Goal: Task Accomplishment & Management: Manage account settings

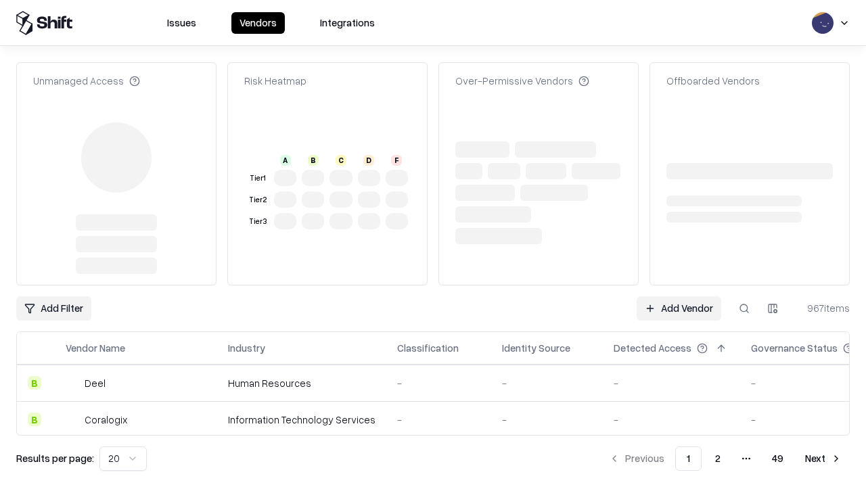
click at [678, 296] on link "Add Vendor" at bounding box center [678, 308] width 85 height 24
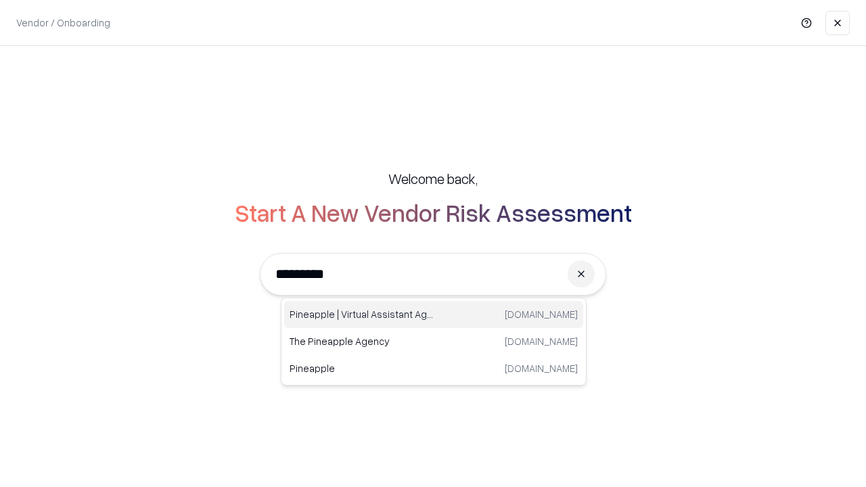
click at [434, 314] on div "Pineapple | Virtual Assistant Agency [DOMAIN_NAME]" at bounding box center [433, 314] width 299 height 27
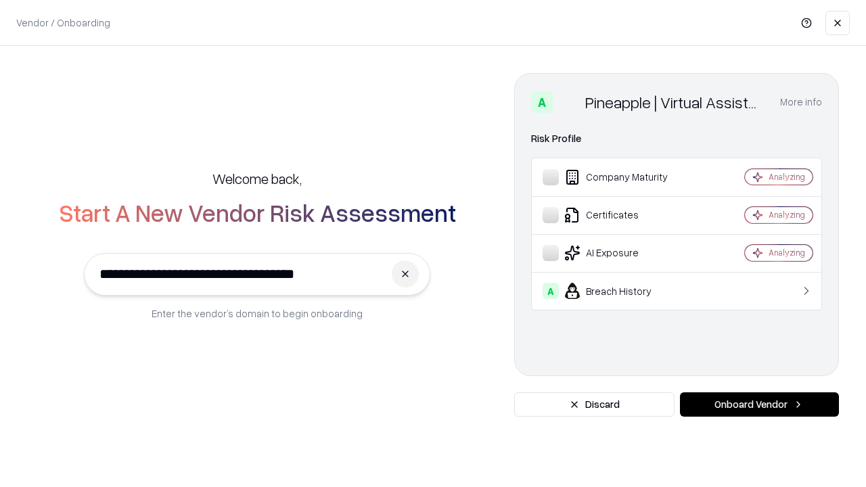
type input "**********"
click at [759, 404] on button "Onboard Vendor" at bounding box center [759, 404] width 159 height 24
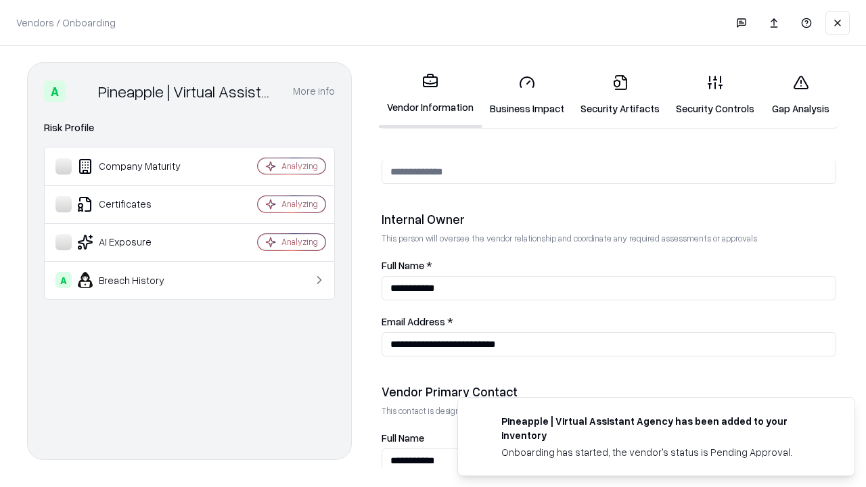
scroll to position [701, 0]
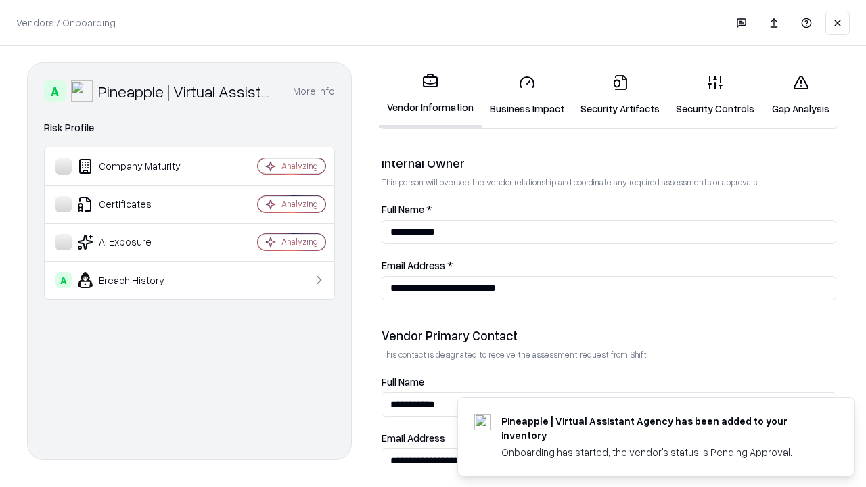
click at [527, 95] on link "Business Impact" at bounding box center [527, 95] width 91 height 63
click at [620, 95] on link "Security Artifacts" at bounding box center [619, 95] width 95 height 63
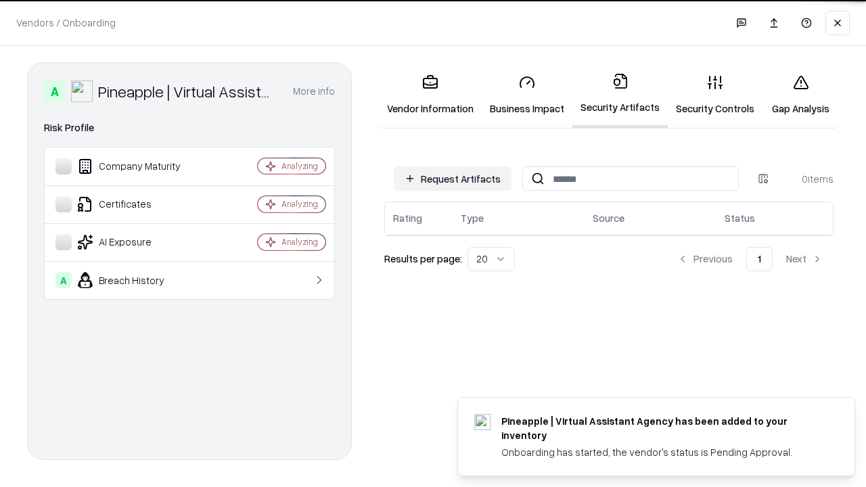
click at [452, 179] on button "Request Artifacts" at bounding box center [453, 178] width 118 height 24
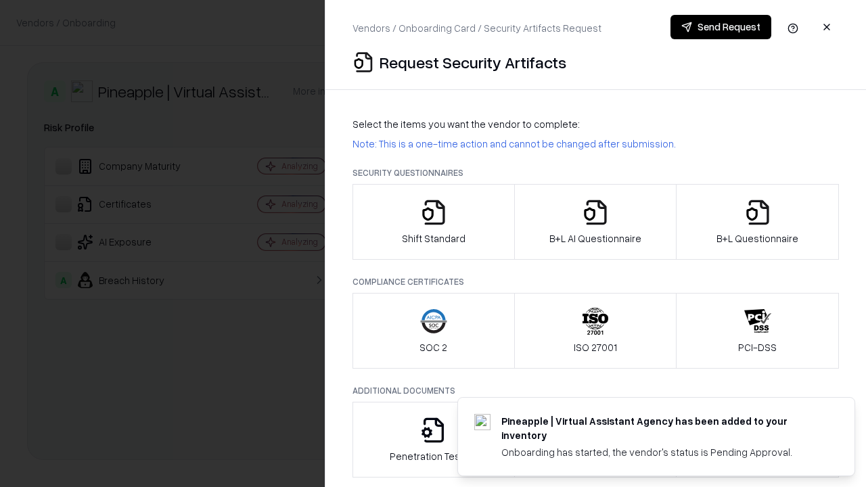
click at [433, 222] on icon "button" at bounding box center [433, 212] width 27 height 27
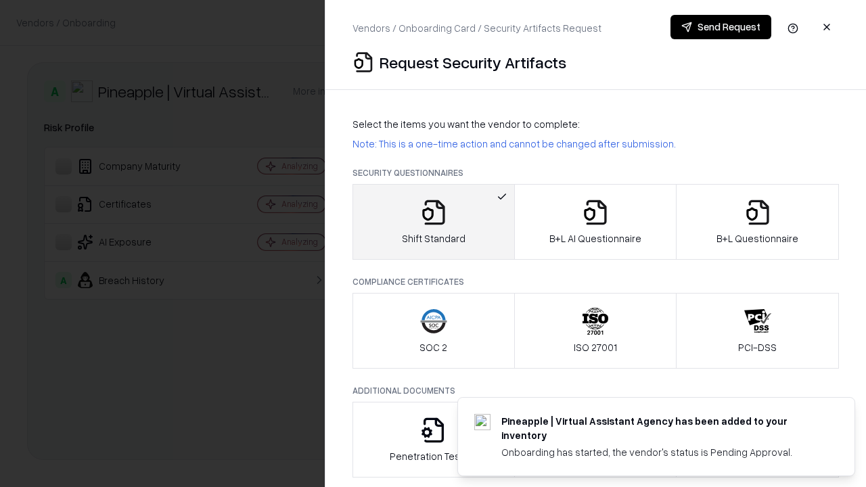
click at [720, 27] on button "Send Request" at bounding box center [720, 27] width 101 height 24
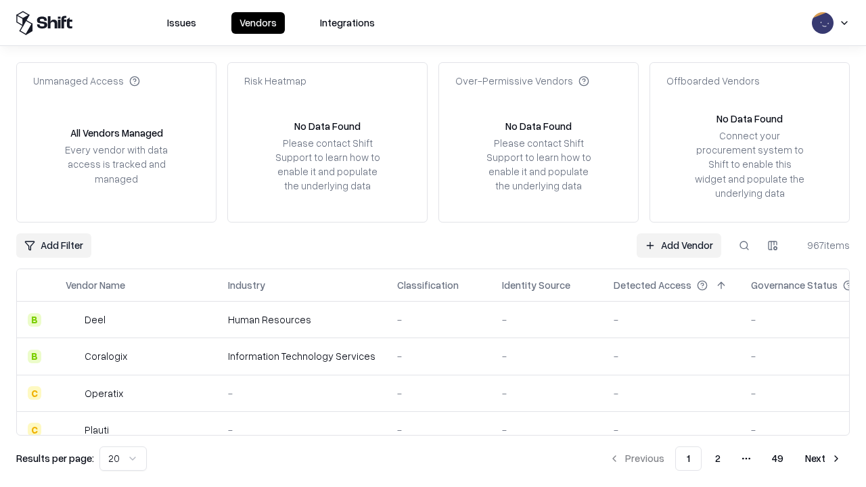
click at [744, 245] on button at bounding box center [744, 245] width 24 height 24
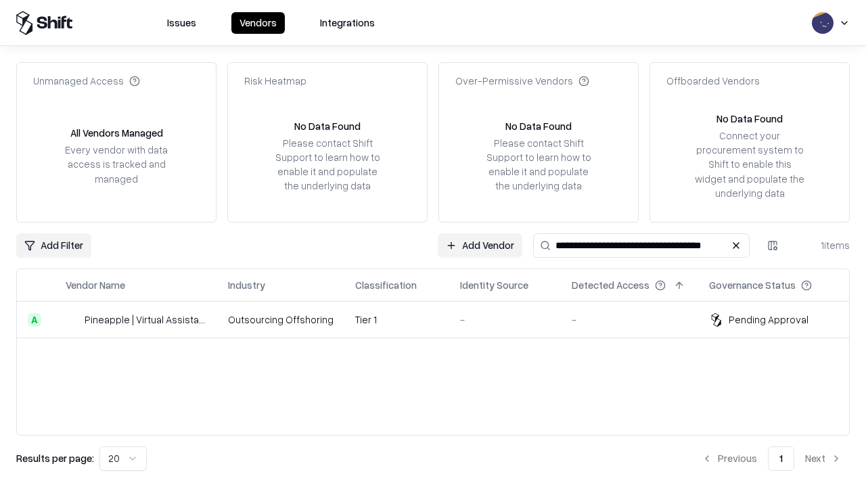
type input "**********"
click at [441, 319] on td "Tier 1" at bounding box center [396, 320] width 105 height 37
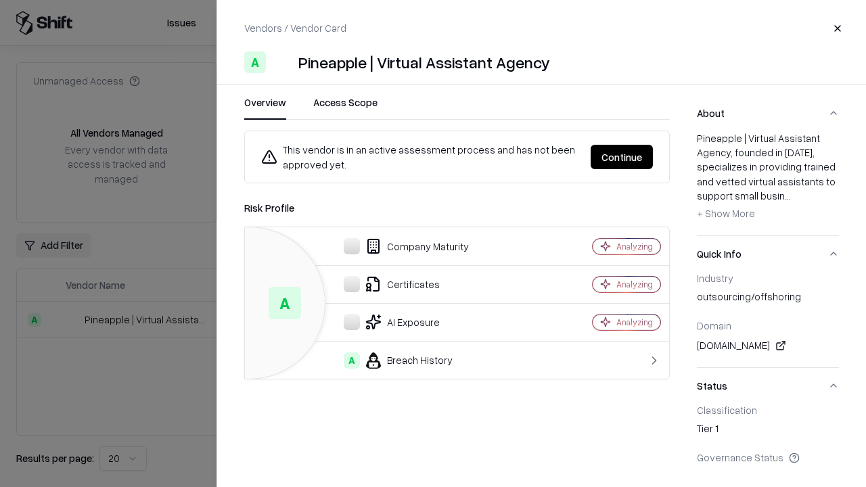
click at [622, 157] on button "Continue" at bounding box center [621, 157] width 62 height 24
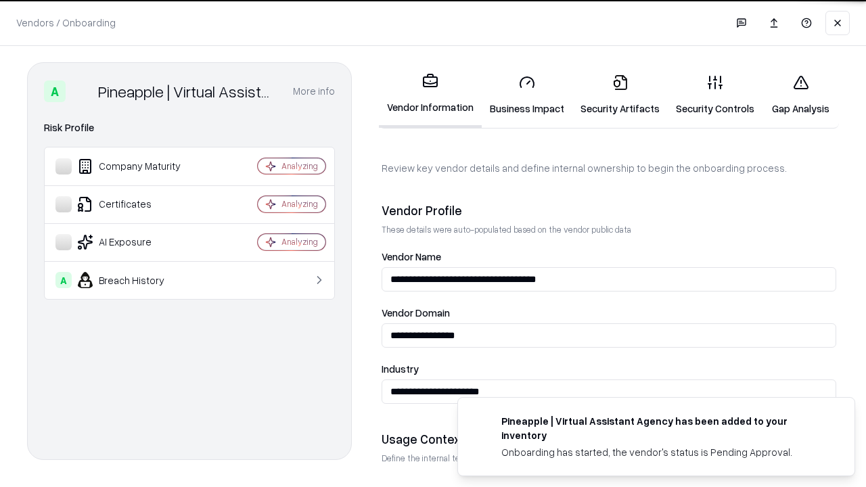
click at [620, 95] on link "Security Artifacts" at bounding box center [619, 95] width 95 height 63
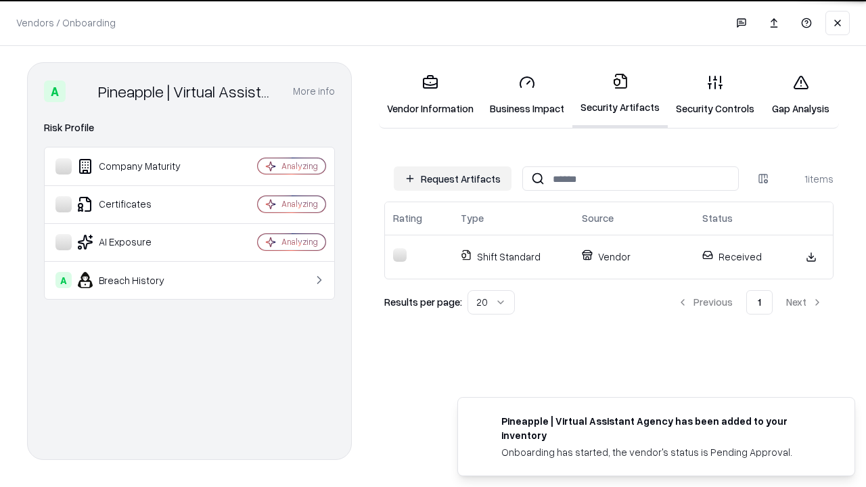
click at [715, 95] on link "Security Controls" at bounding box center [715, 95] width 95 height 63
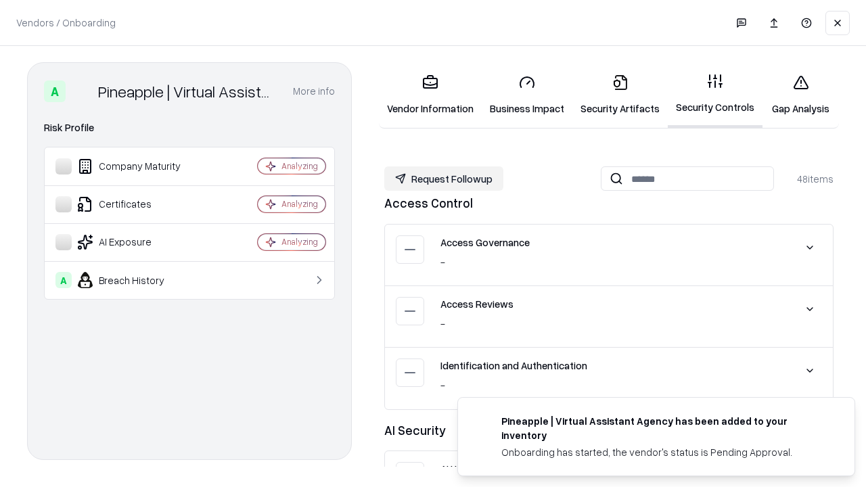
click at [444, 179] on button "Request Followup" at bounding box center [443, 178] width 119 height 24
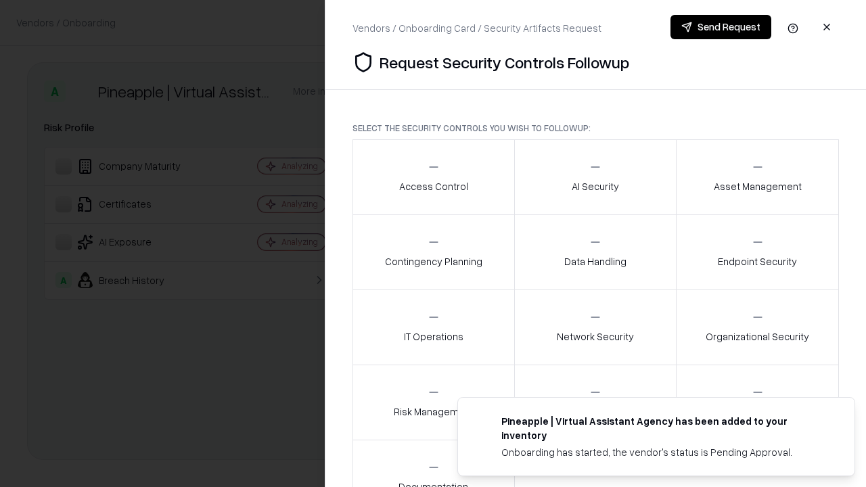
click at [433, 177] on div "Access Control" at bounding box center [433, 176] width 69 height 33
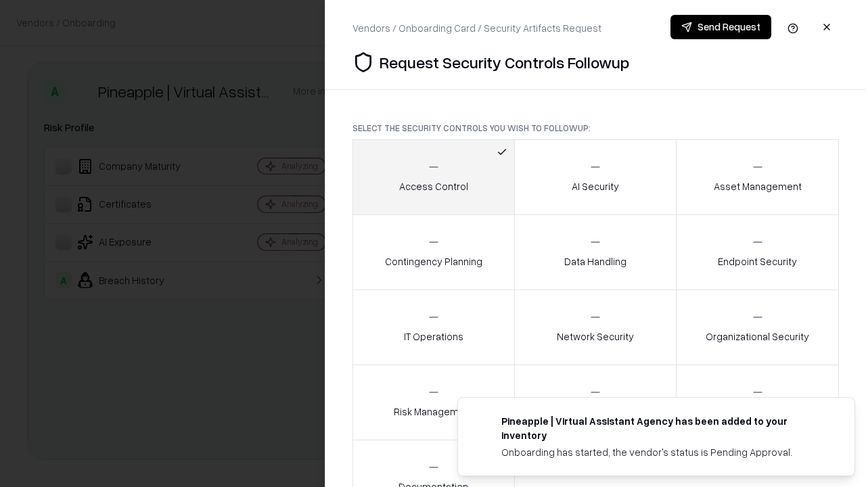
click at [720, 27] on button "Send Request" at bounding box center [720, 27] width 101 height 24
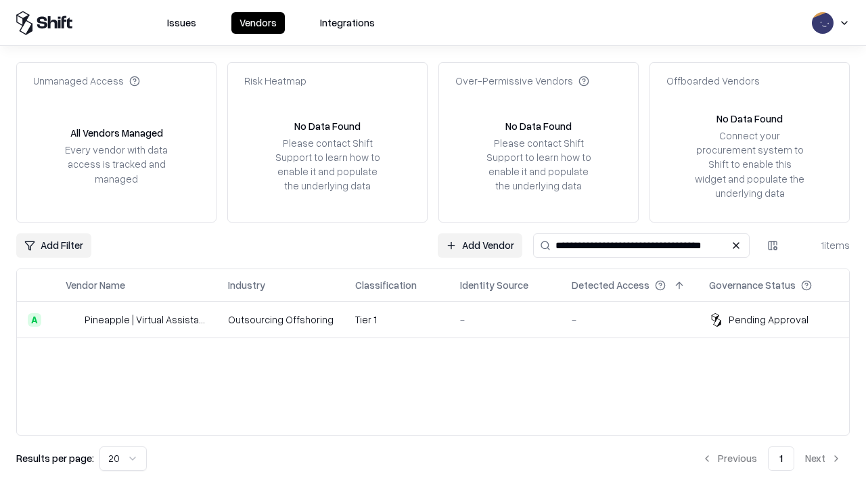
type input "**********"
click at [441, 319] on td "Tier 1" at bounding box center [396, 320] width 105 height 37
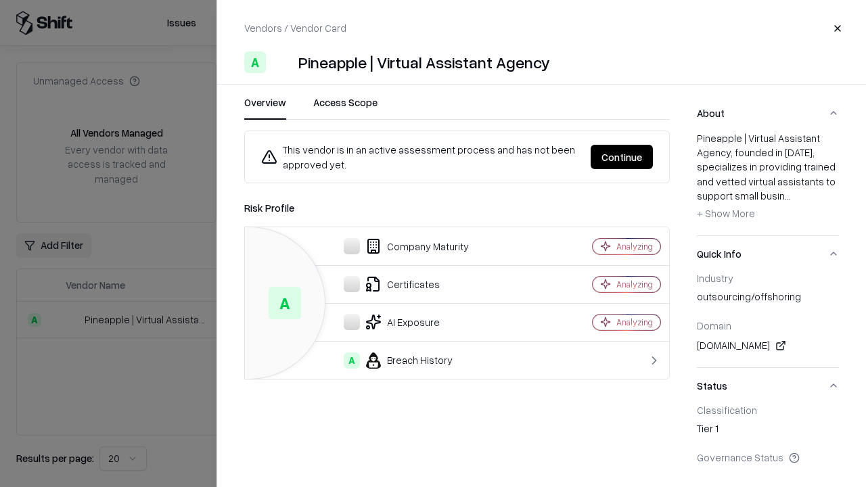
click at [622, 157] on button "Continue" at bounding box center [621, 157] width 62 height 24
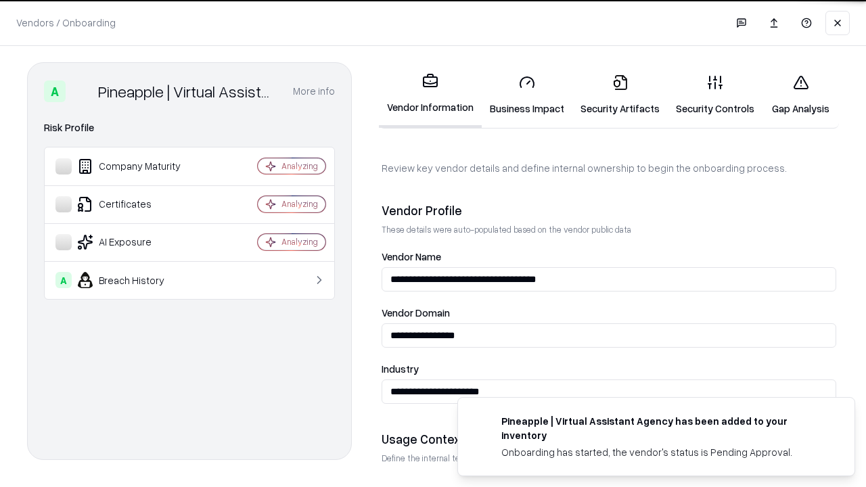
click at [800, 95] on link "Gap Analysis" at bounding box center [800, 95] width 76 height 63
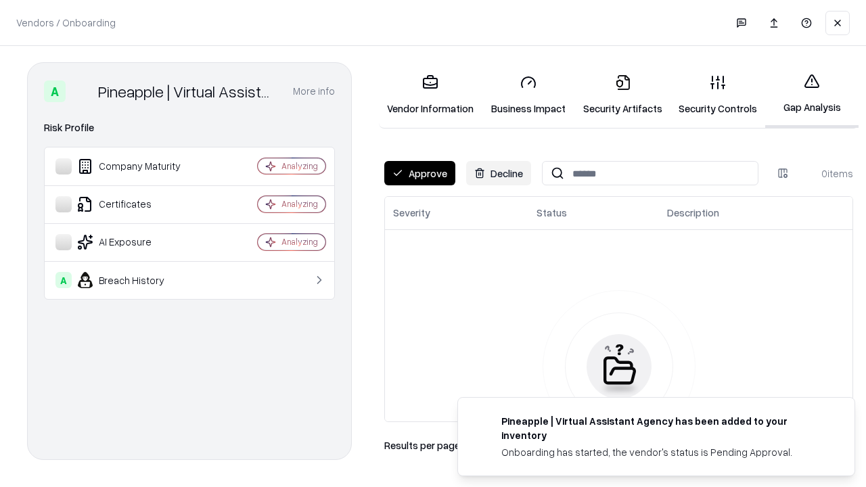
click at [419, 173] on button "Approve" at bounding box center [419, 173] width 71 height 24
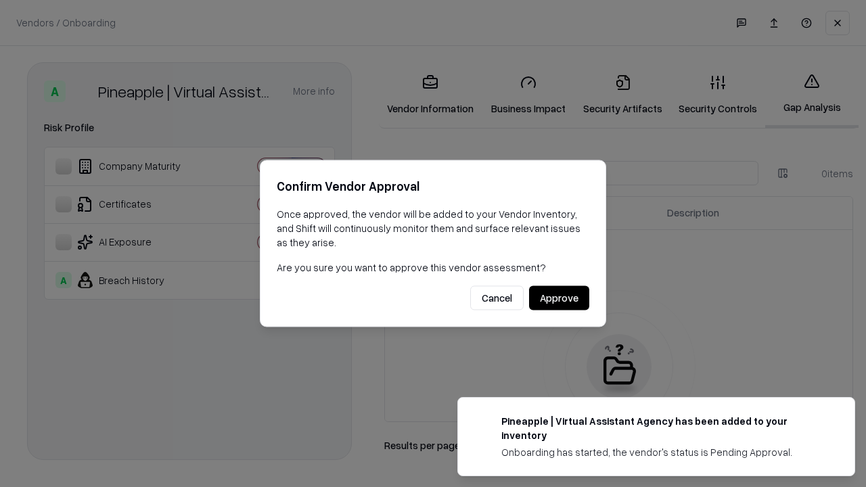
click at [559, 298] on button "Approve" at bounding box center [559, 298] width 60 height 24
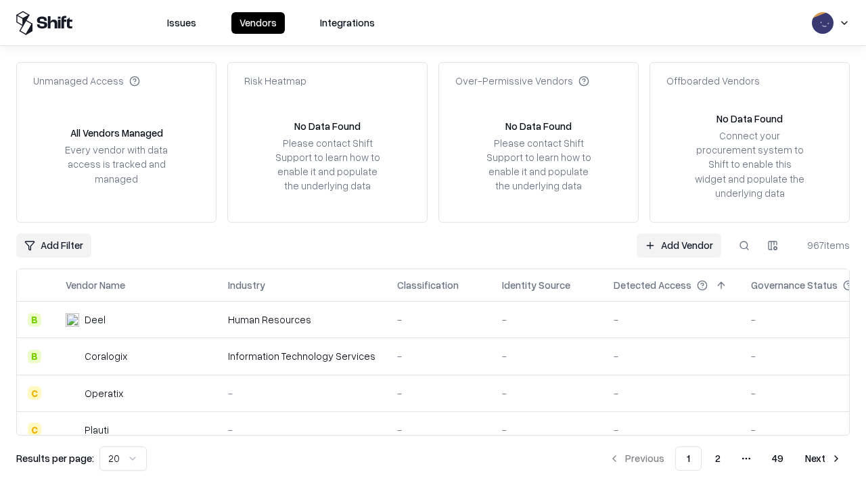
type input "**********"
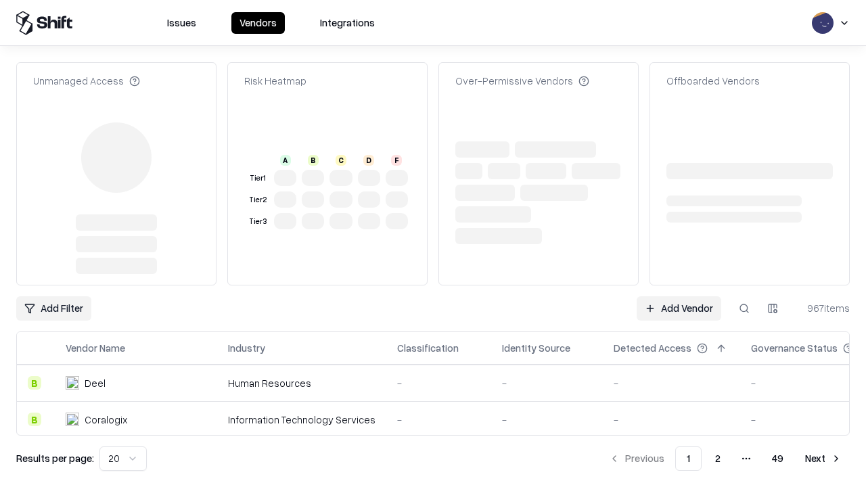
click at [678, 296] on link "Add Vendor" at bounding box center [678, 308] width 85 height 24
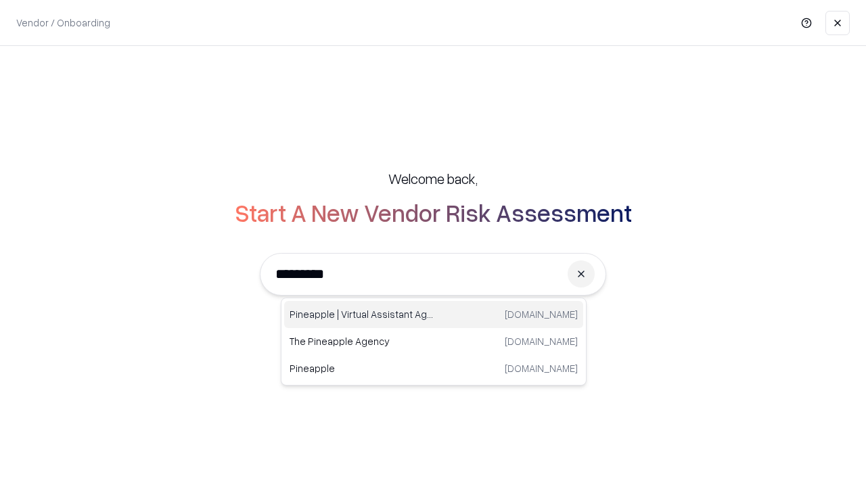
click at [434, 314] on div "Pineapple | Virtual Assistant Agency [DOMAIN_NAME]" at bounding box center [433, 314] width 299 height 27
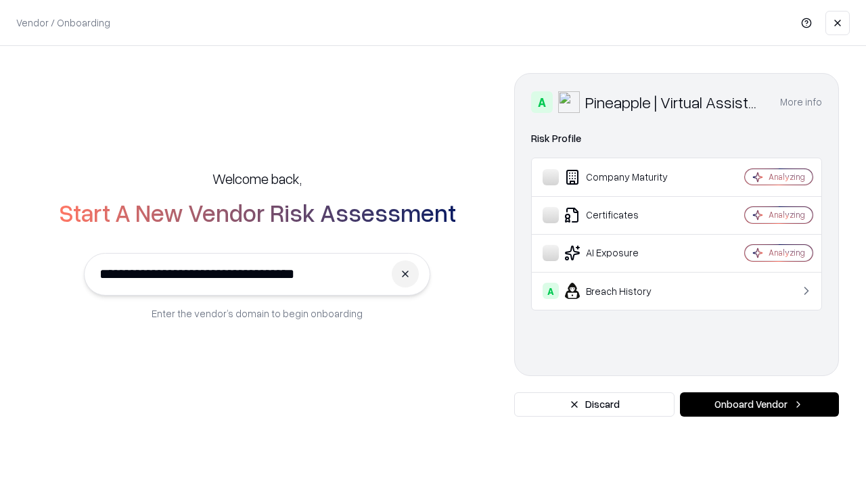
type input "**********"
click at [759, 404] on button "Onboard Vendor" at bounding box center [759, 404] width 159 height 24
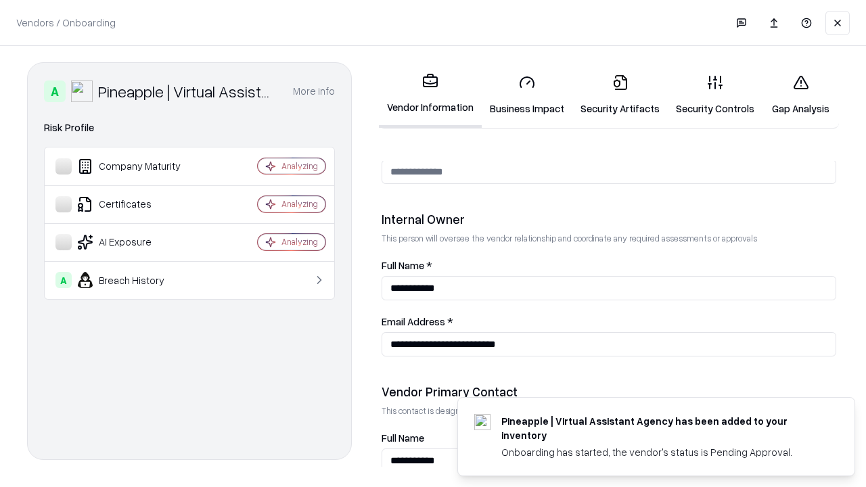
scroll to position [701, 0]
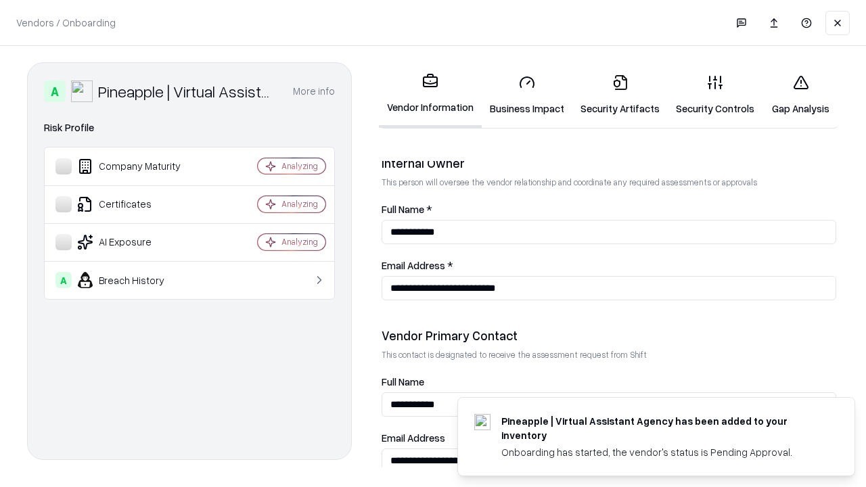
click at [800, 95] on link "Gap Analysis" at bounding box center [800, 95] width 76 height 63
